Goal: Task Accomplishment & Management: Complete application form

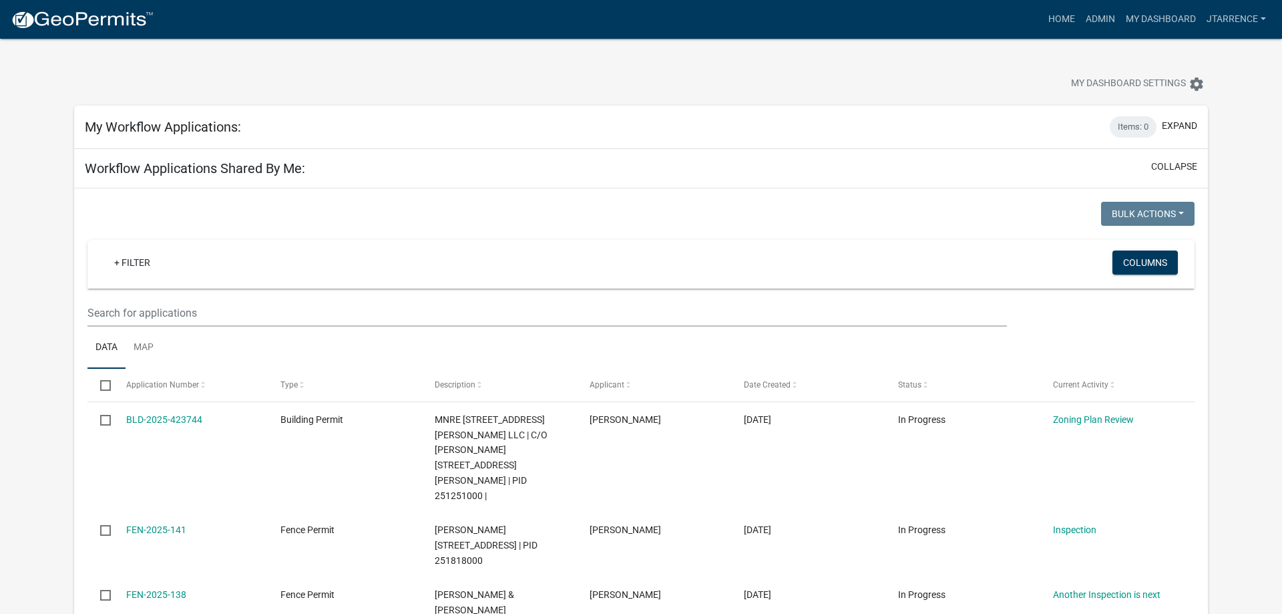
select select "3: 100"
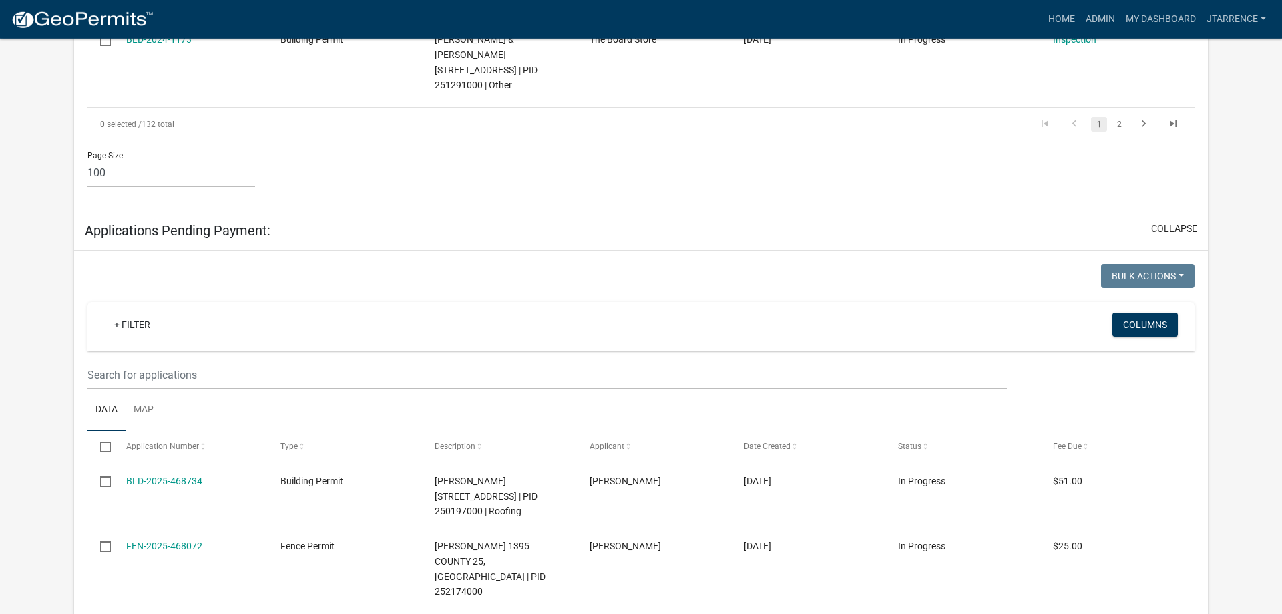
scroll to position [8848, 0]
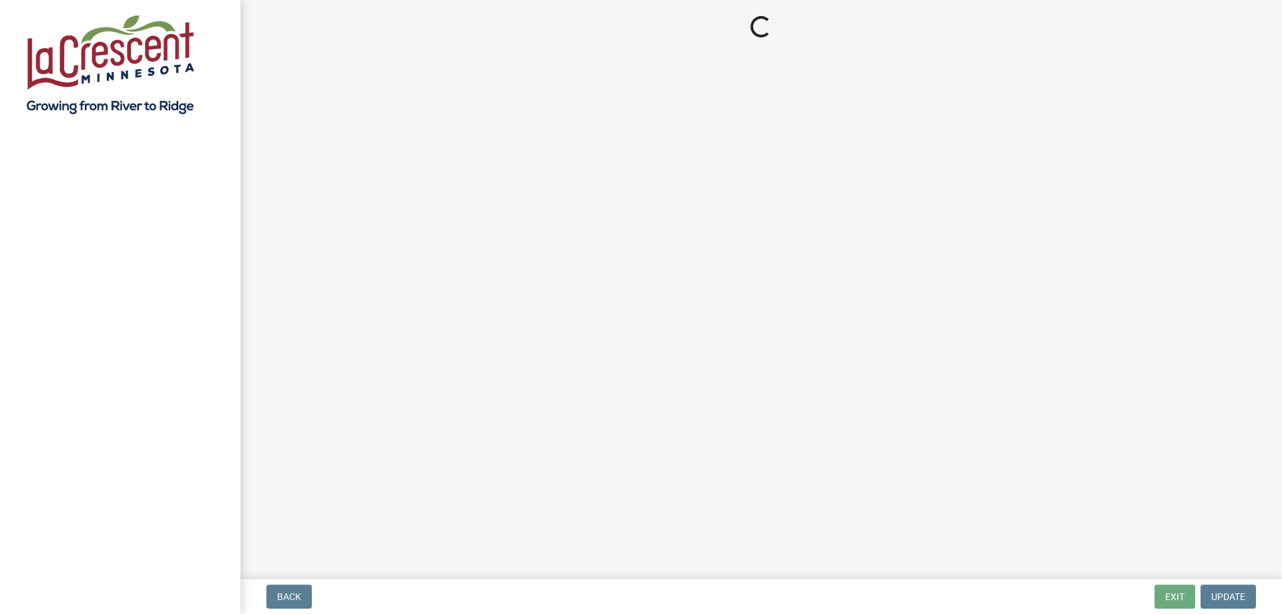
select select "3: 3"
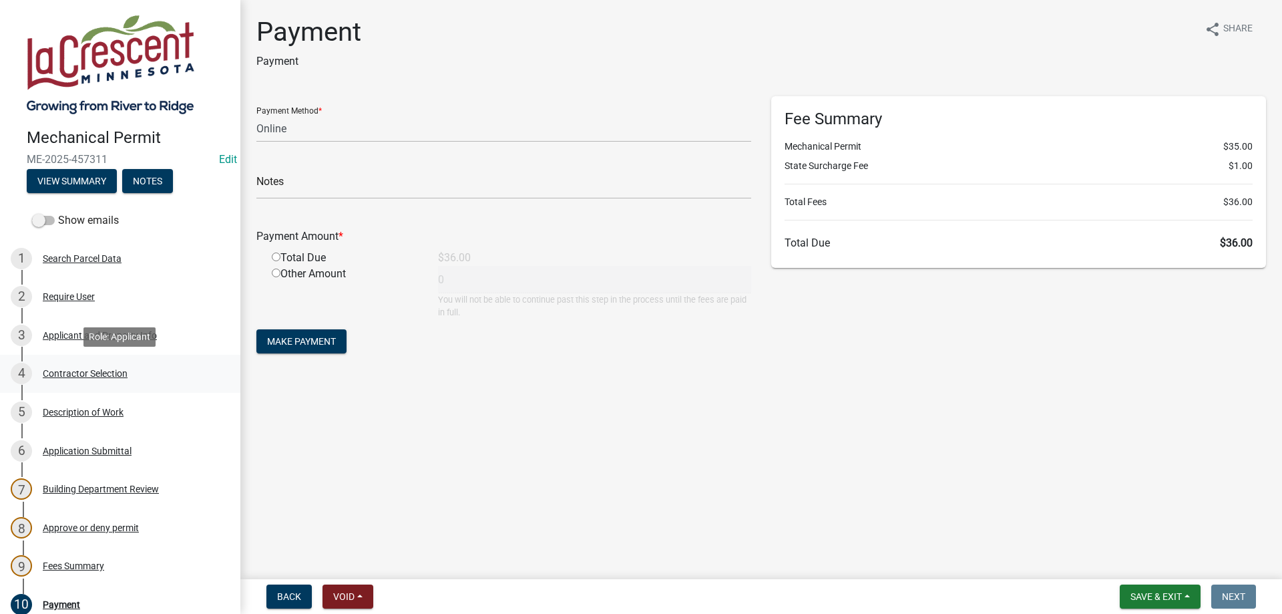
click at [72, 369] on div "Contractor Selection" at bounding box center [85, 373] width 85 height 9
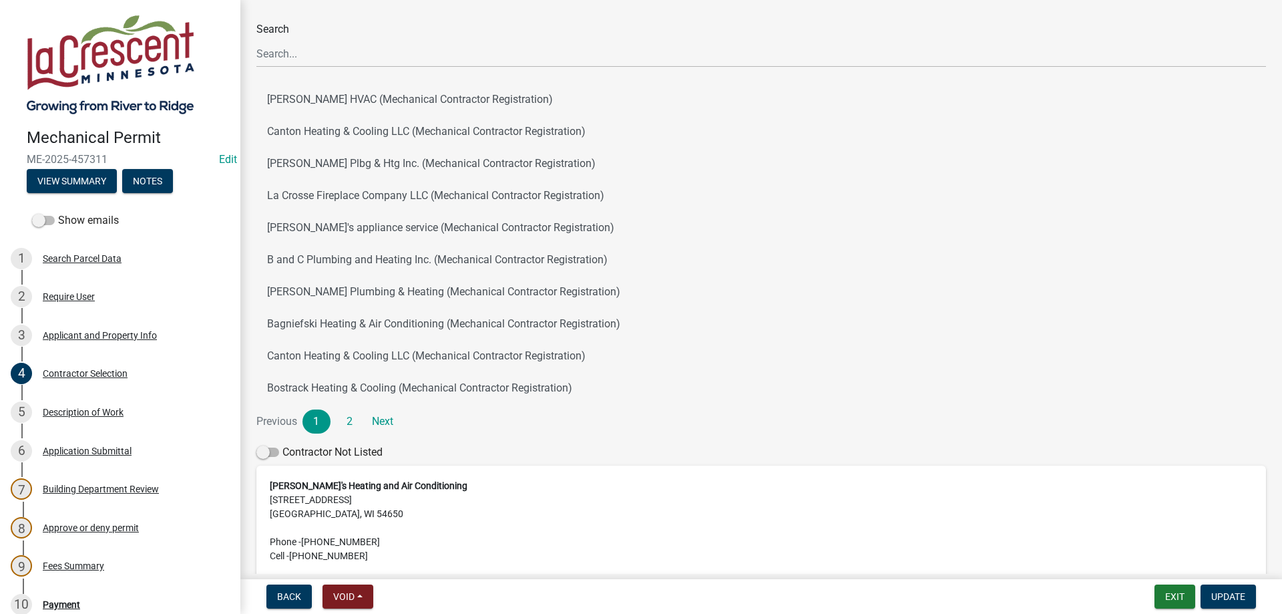
scroll to position [173, 0]
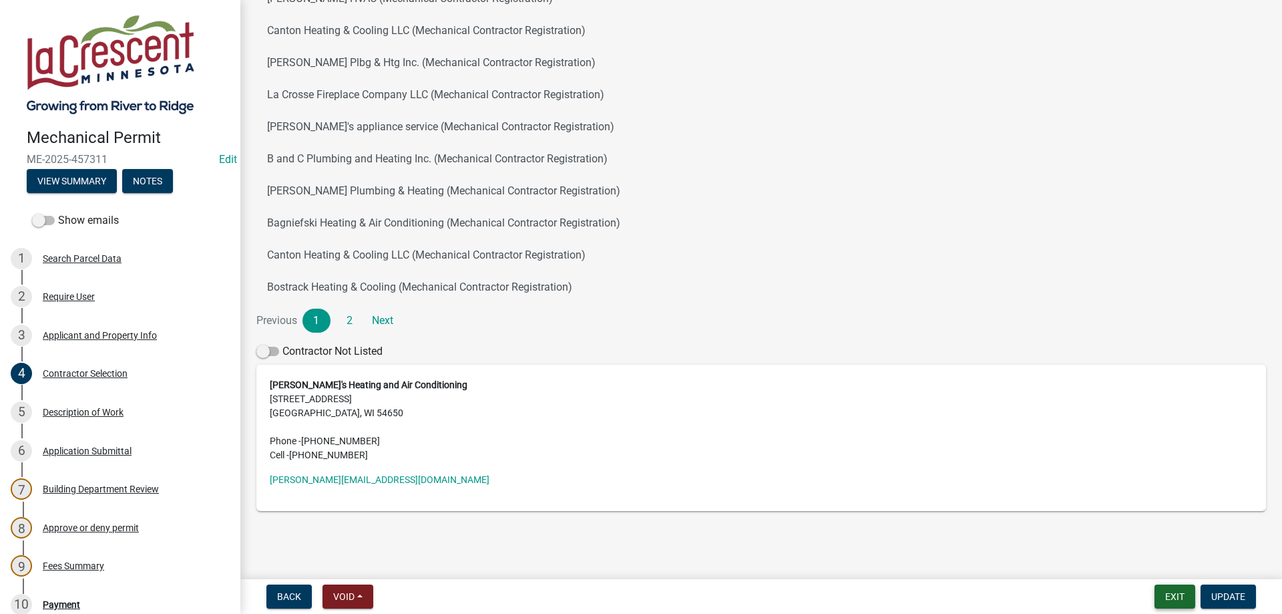
click at [1175, 596] on button "Exit" at bounding box center [1175, 596] width 41 height 24
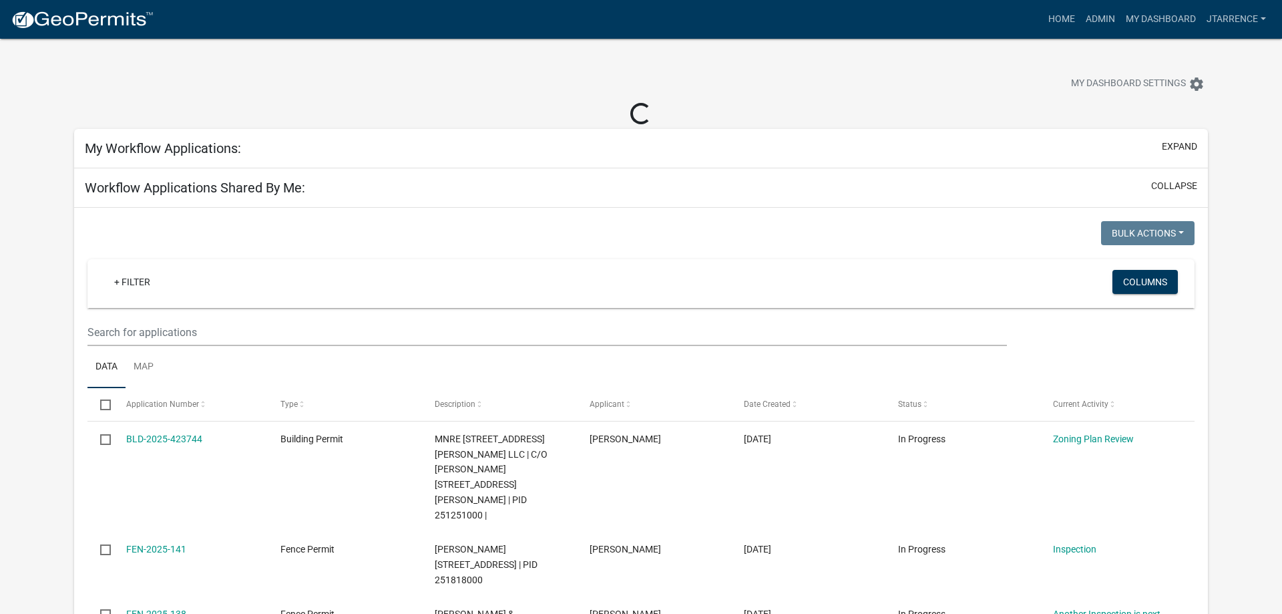
select select "3: 100"
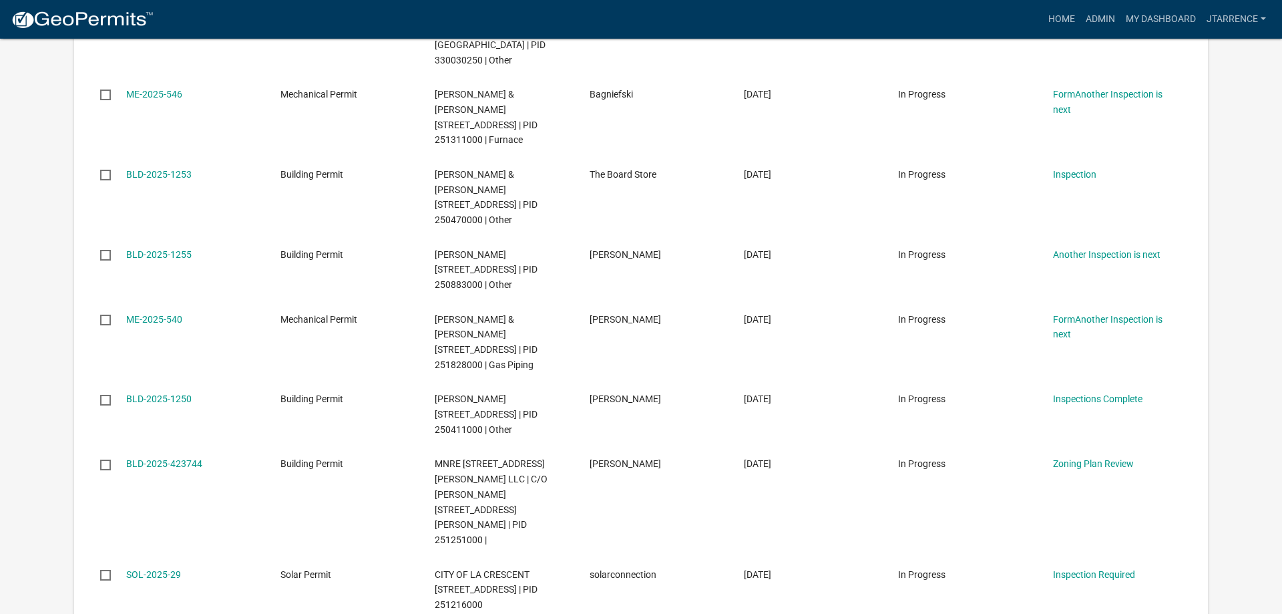
scroll to position [4580, 0]
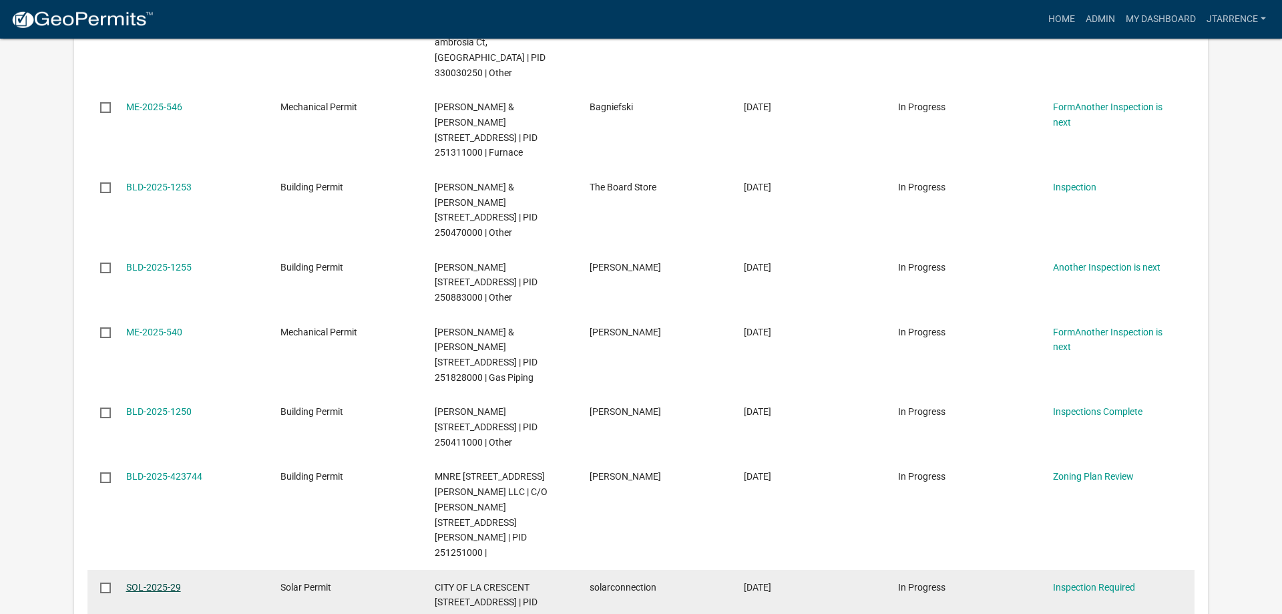
click at [153, 582] on link "SOL-2025-29" at bounding box center [153, 587] width 55 height 11
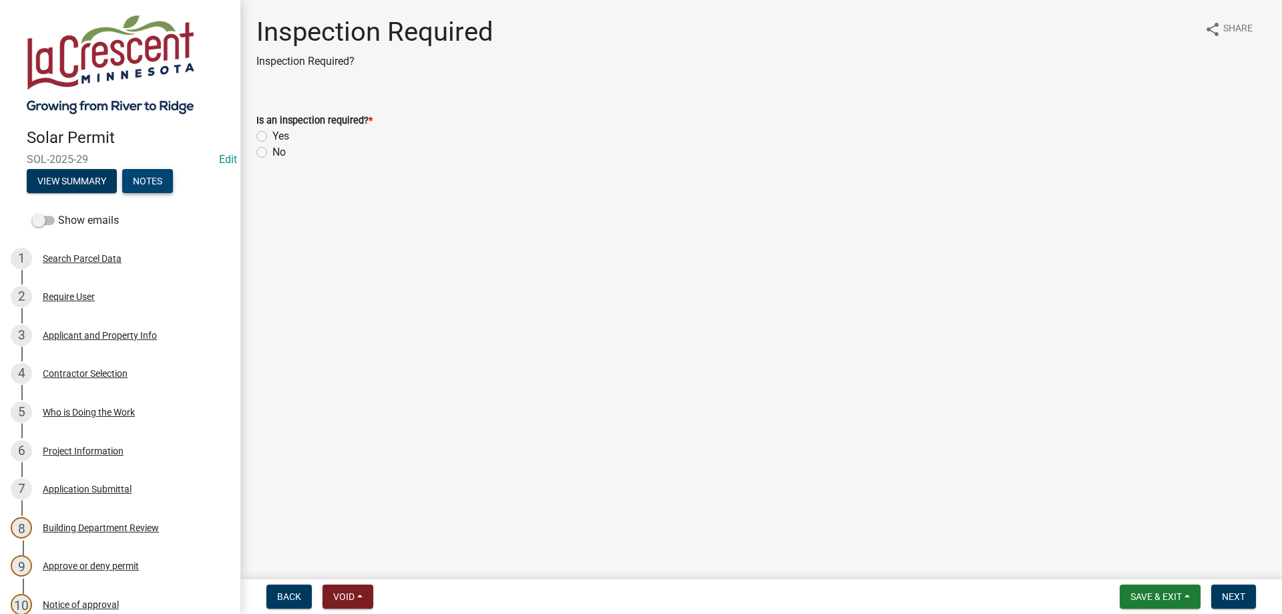
click at [147, 185] on button "Notes" at bounding box center [147, 181] width 51 height 24
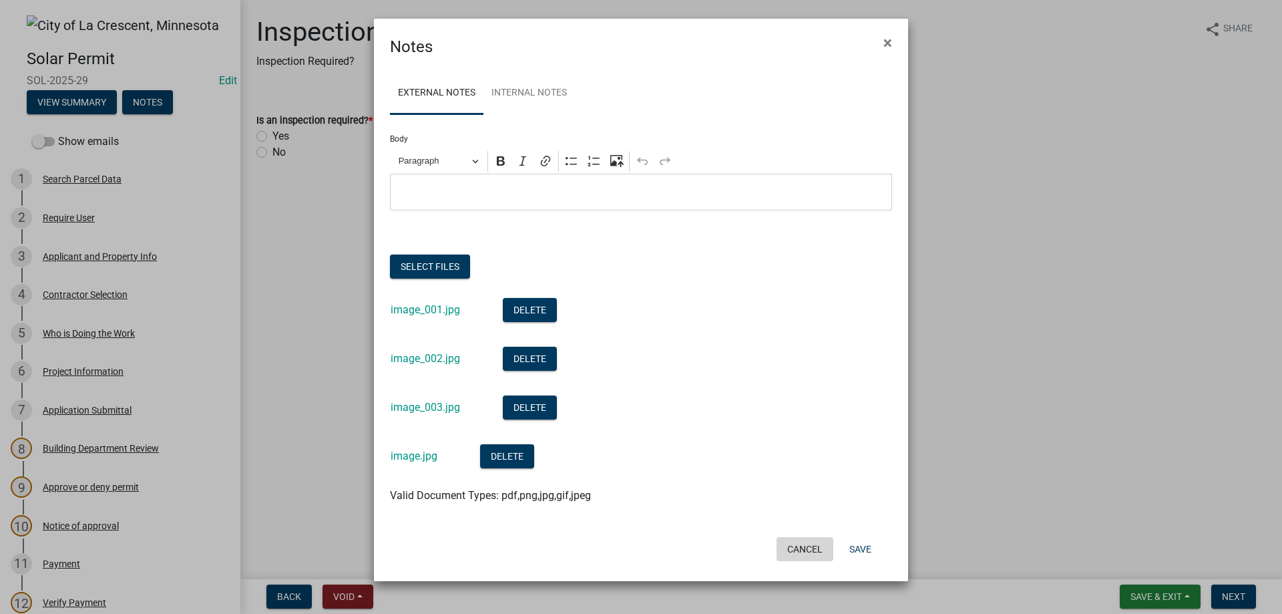
click at [807, 548] on button "Cancel" at bounding box center [805, 549] width 57 height 24
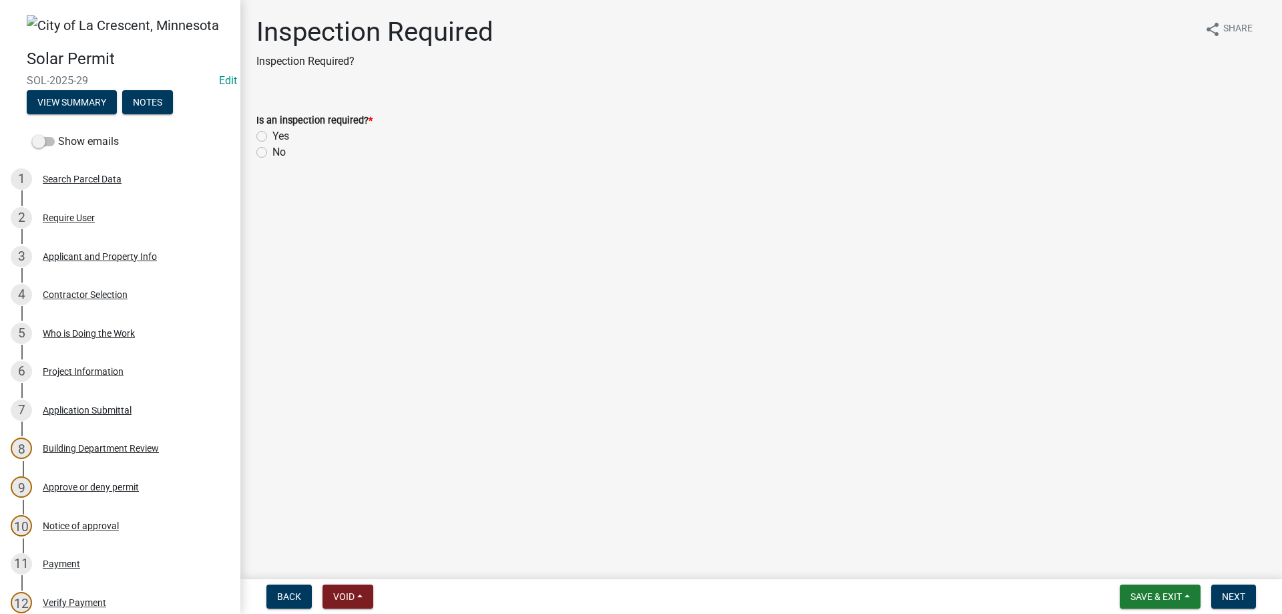
click at [272, 137] on label "Yes" at bounding box center [280, 136] width 17 height 16
click at [272, 137] on input "Yes" at bounding box center [276, 132] width 9 height 9
radio input "true"
click at [1227, 594] on span "Next" at bounding box center [1233, 596] width 23 height 11
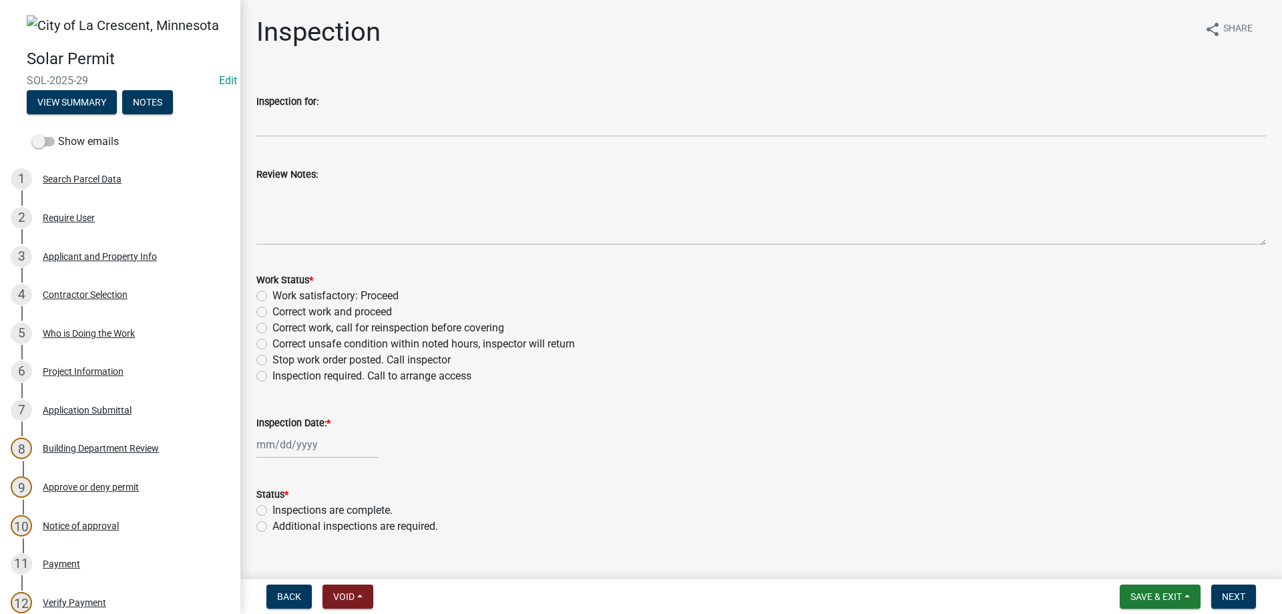
scroll to position [25, 0]
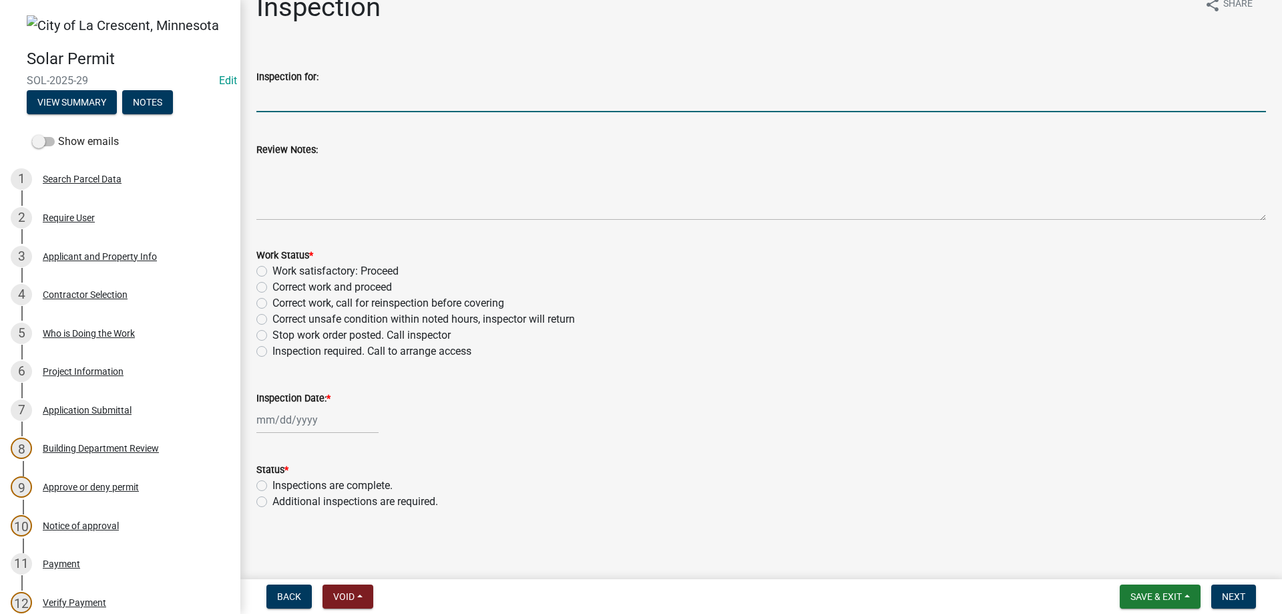
click at [288, 102] on input "Inspection for:" at bounding box center [761, 98] width 1010 height 27
type input "Solar installation on roof"
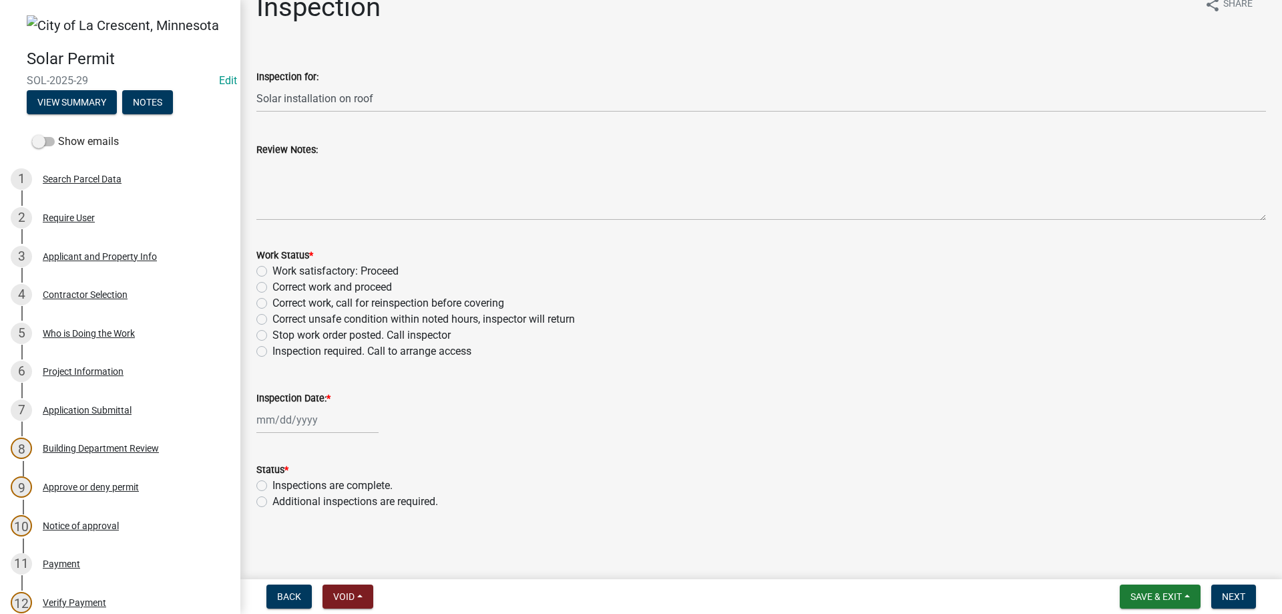
click at [272, 271] on label "Work satisfactory: Proceed" at bounding box center [335, 271] width 126 height 16
click at [272, 271] on input "Work satisfactory: Proceed" at bounding box center [276, 267] width 9 height 9
radio input "true"
click at [307, 425] on input "Inspection Date: *" at bounding box center [317, 419] width 122 height 27
select select "8"
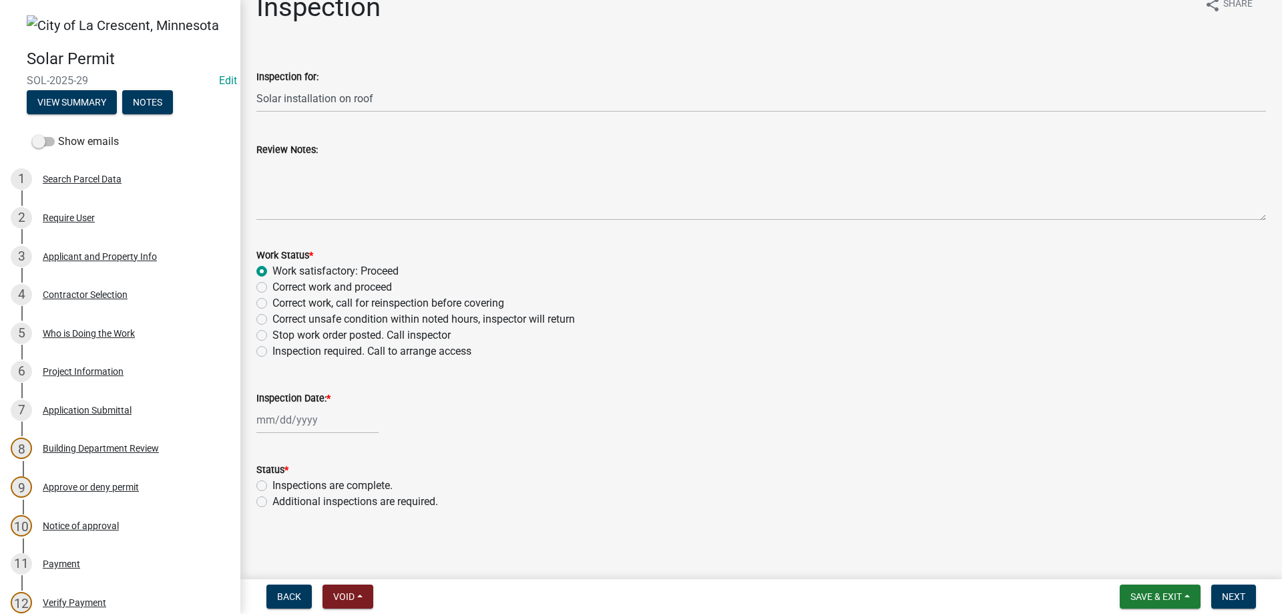
select select "2025"
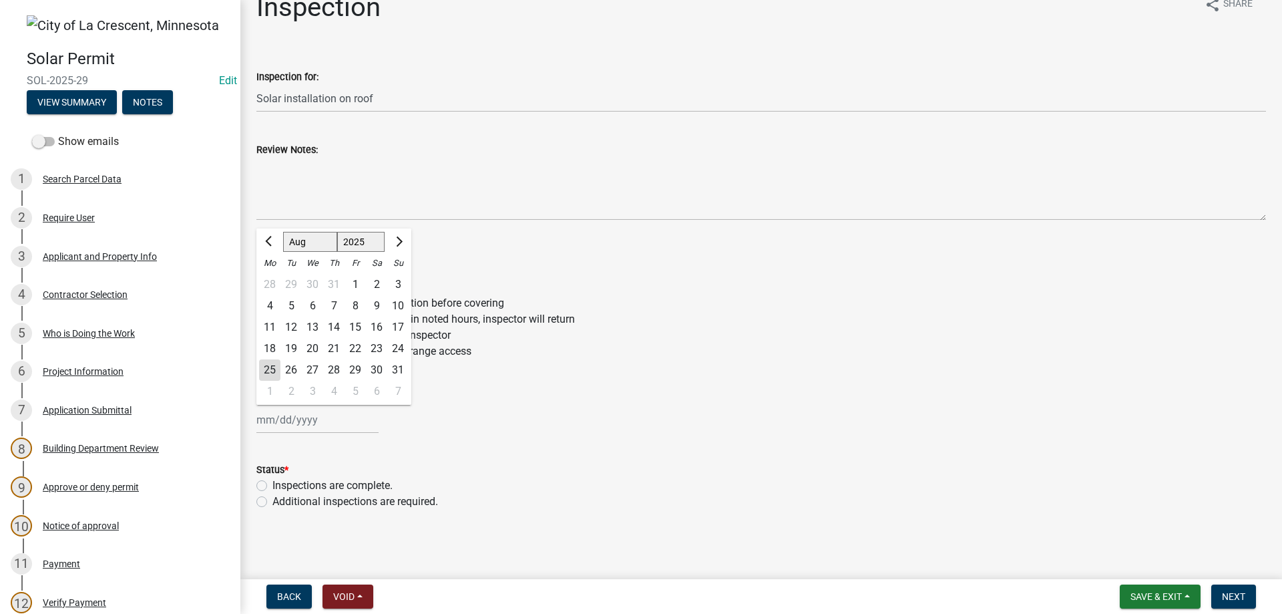
click at [265, 369] on div "25" at bounding box center [269, 369] width 21 height 21
type input "[DATE]"
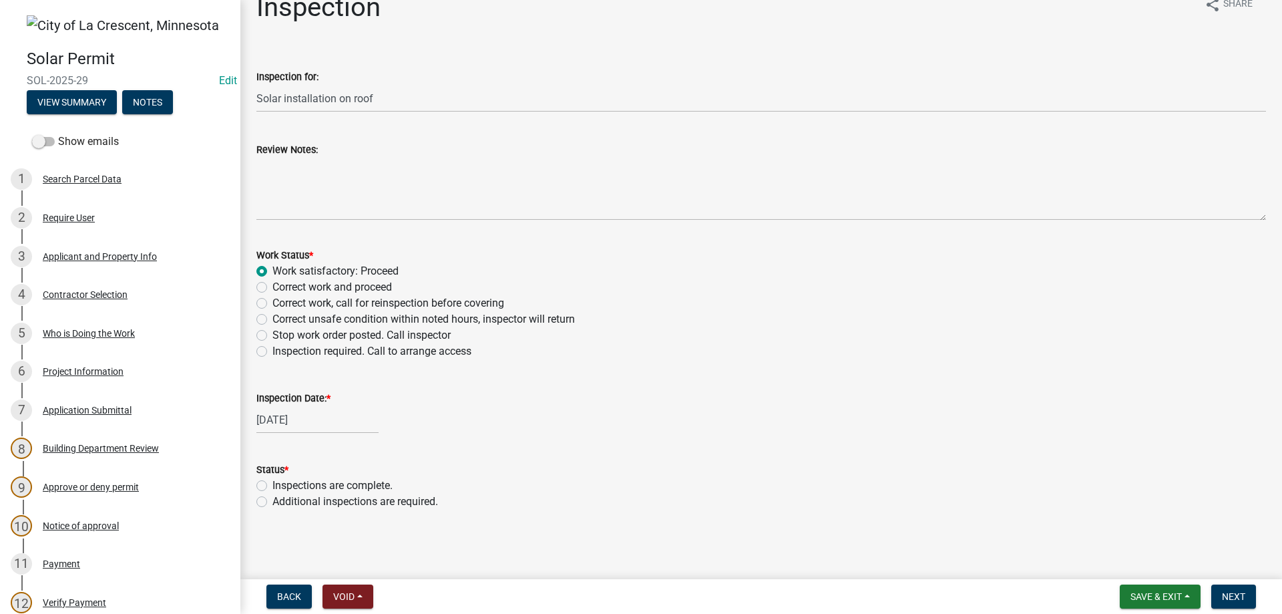
click at [272, 484] on label "Inspections are complete." at bounding box center [332, 485] width 120 height 16
click at [272, 484] on input "Inspections are complete." at bounding box center [276, 481] width 9 height 9
radio input "true"
click at [1239, 593] on span "Next" at bounding box center [1233, 596] width 23 height 11
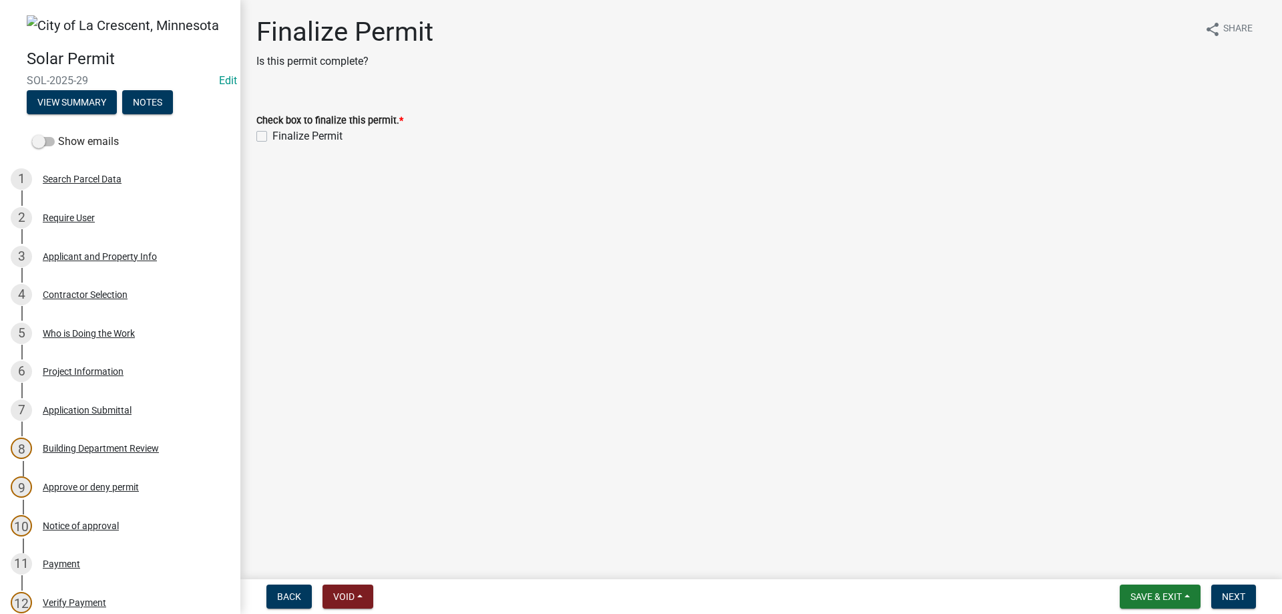
click at [272, 140] on label "Finalize Permit" at bounding box center [307, 136] width 70 height 16
click at [272, 137] on input "Finalize Permit" at bounding box center [276, 132] width 9 height 9
checkbox input "true"
click at [1241, 602] on span "Next" at bounding box center [1233, 596] width 23 height 11
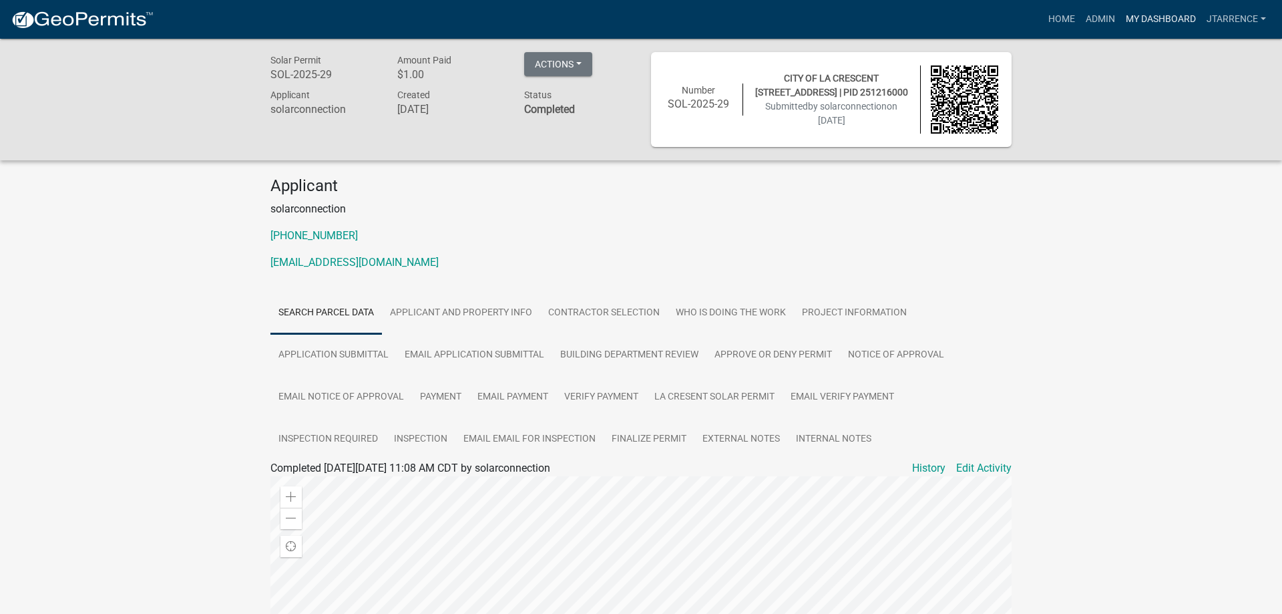
click at [1161, 21] on link "My Dashboard" at bounding box center [1161, 19] width 81 height 25
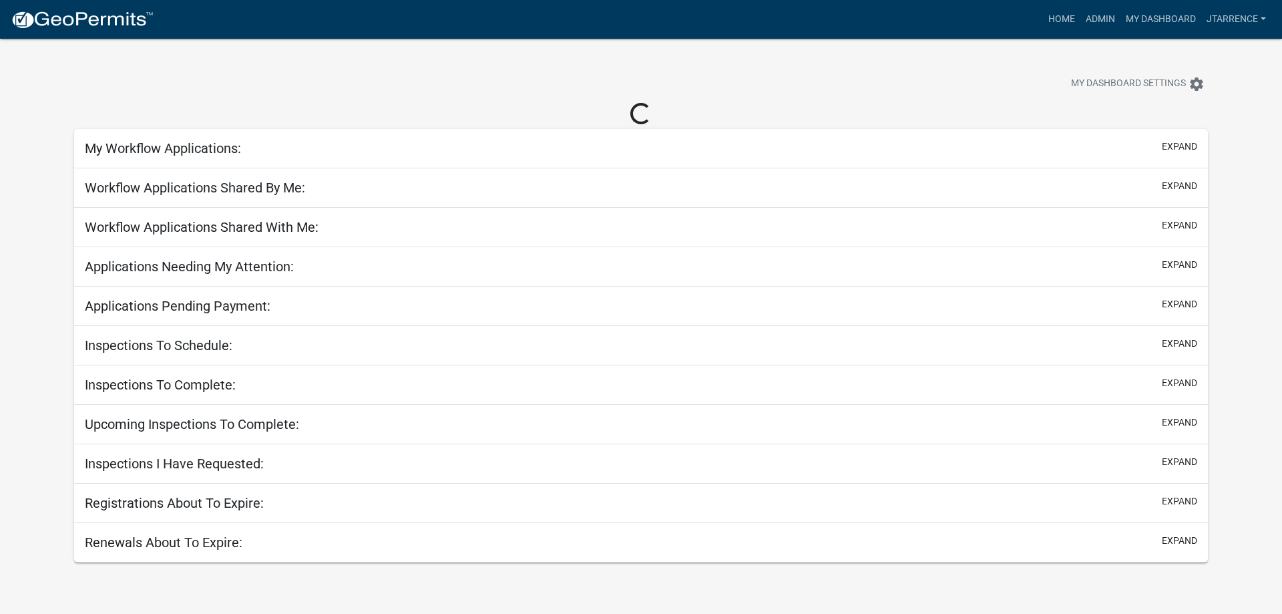
select select "3: 100"
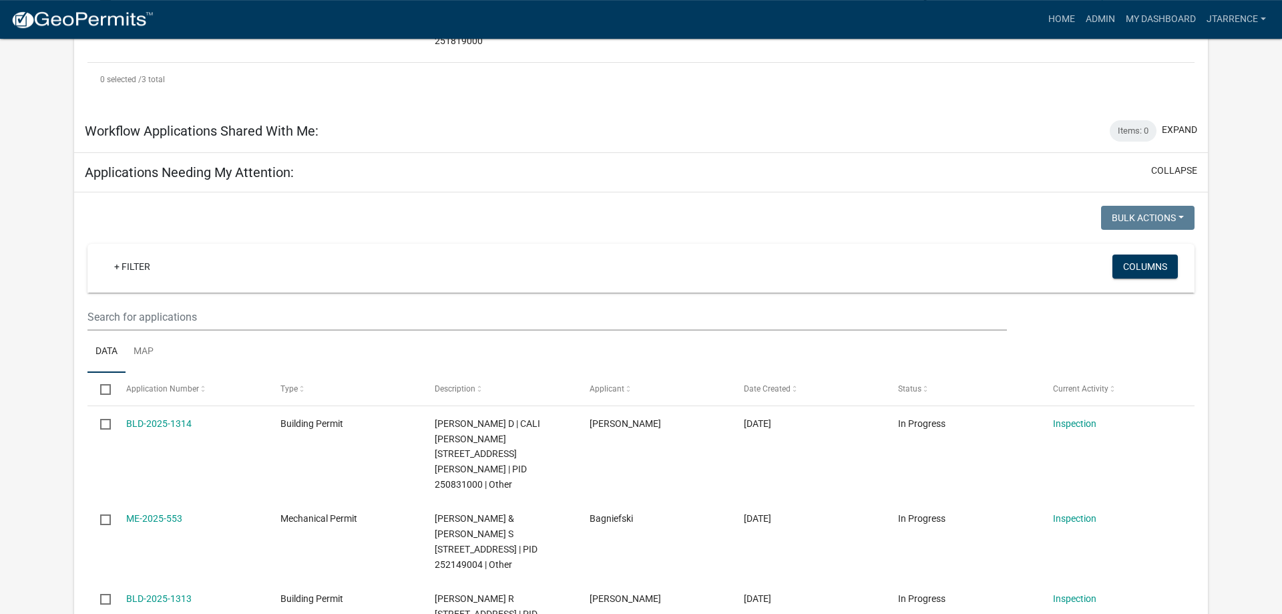
scroll to position [545, 0]
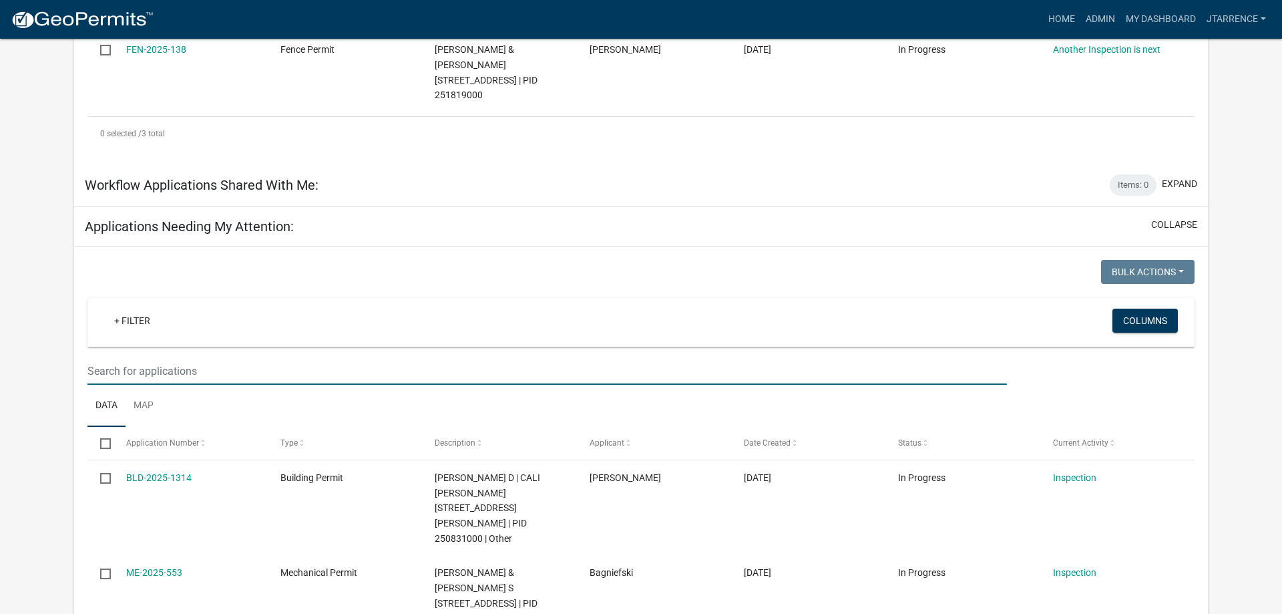
click at [168, 357] on input "text" at bounding box center [547, 370] width 920 height 27
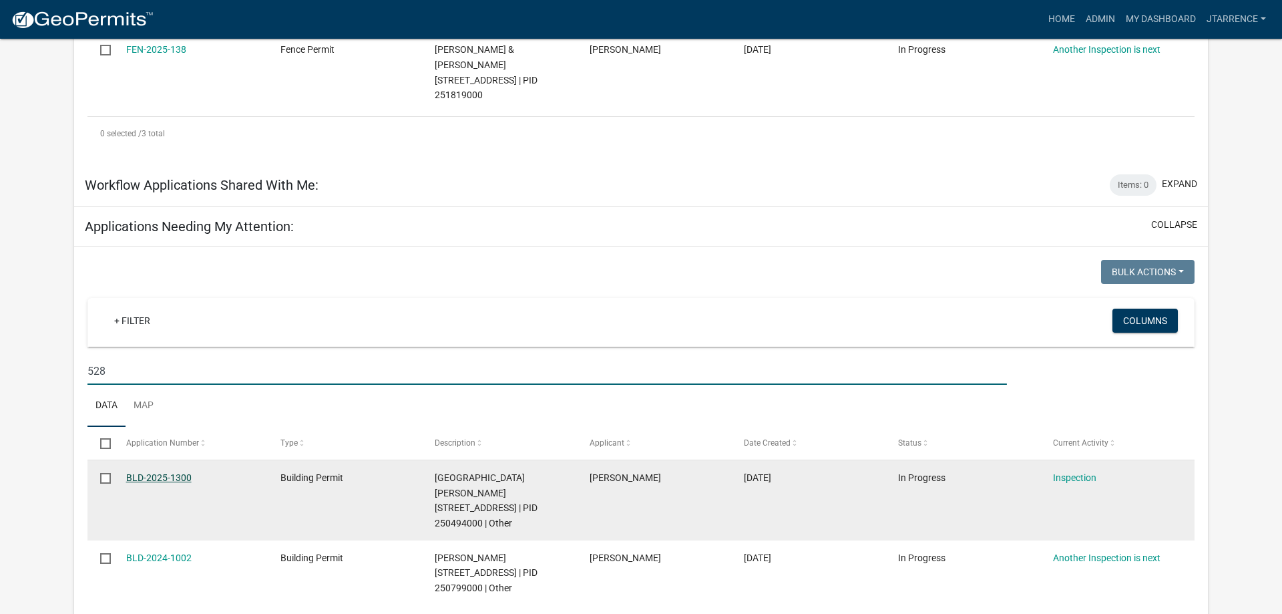
type input "528"
click at [162, 472] on link "BLD-2025-1300" at bounding box center [158, 477] width 65 height 11
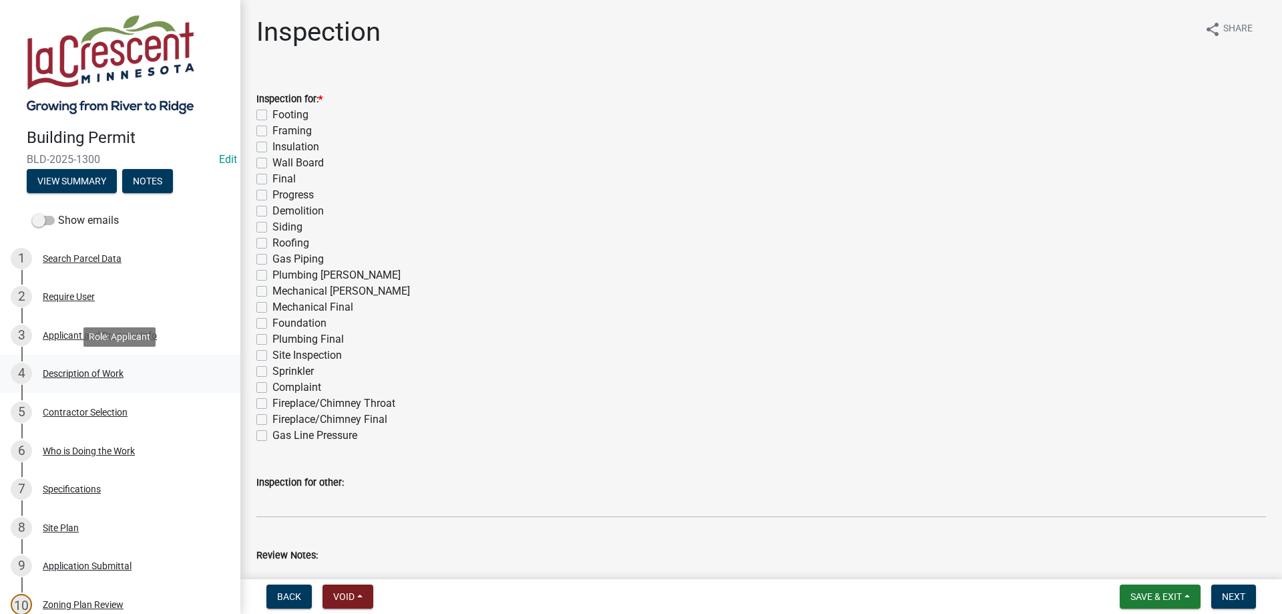
click at [73, 367] on div "4 Description of Work" at bounding box center [115, 373] width 208 height 21
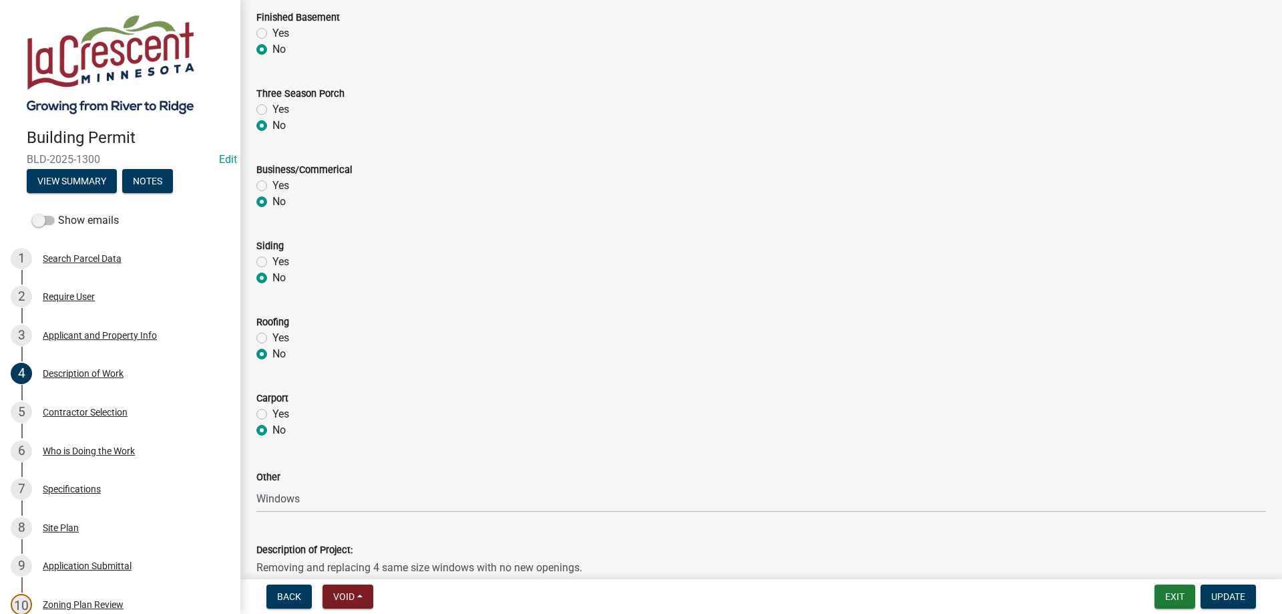
scroll to position [239, 0]
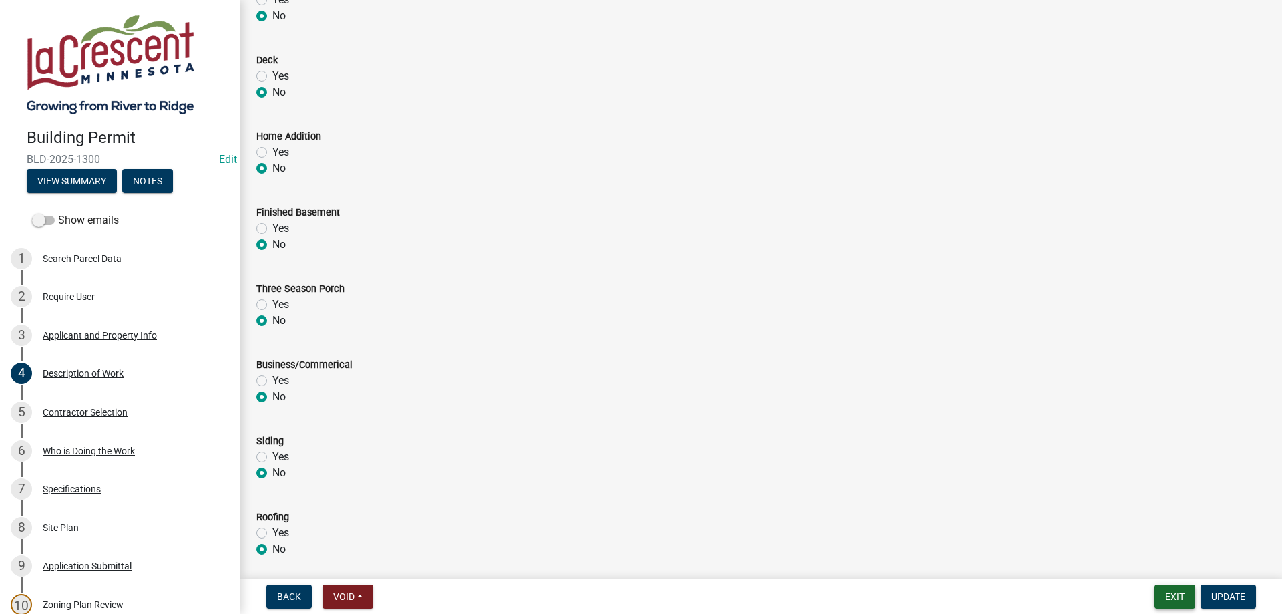
click at [1164, 598] on button "Exit" at bounding box center [1175, 596] width 41 height 24
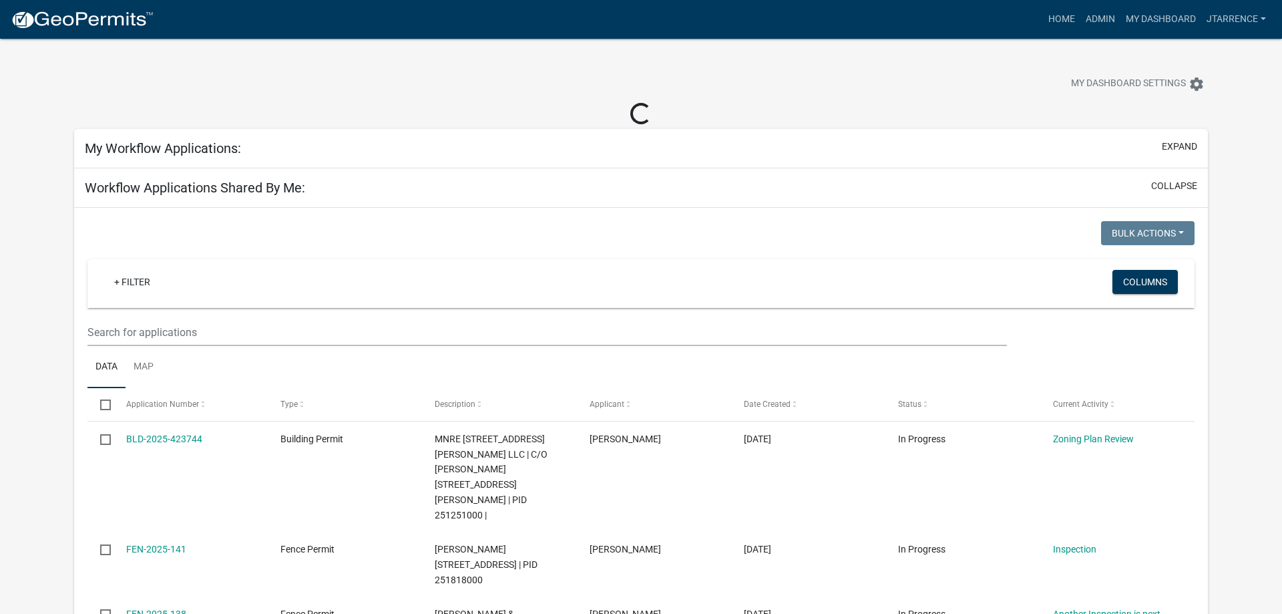
select select "3: 100"
